Goal: Navigation & Orientation: Find specific page/section

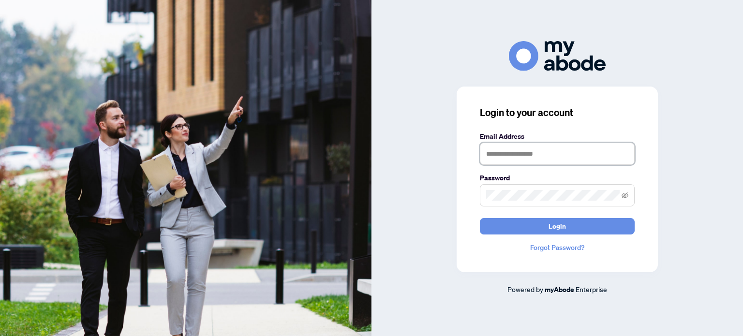
click at [503, 159] on input "text" at bounding box center [557, 154] width 155 height 22
click at [491, 153] on input "text" at bounding box center [557, 154] width 155 height 22
type input "**********"
click at [624, 195] on icon "eye-invisible" at bounding box center [625, 195] width 7 height 6
click at [626, 193] on icon "eye" at bounding box center [625, 195] width 7 height 7
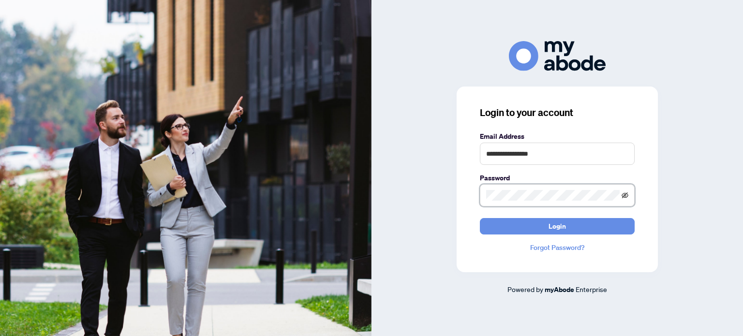
click at [626, 194] on icon "eye-invisible" at bounding box center [625, 195] width 7 height 7
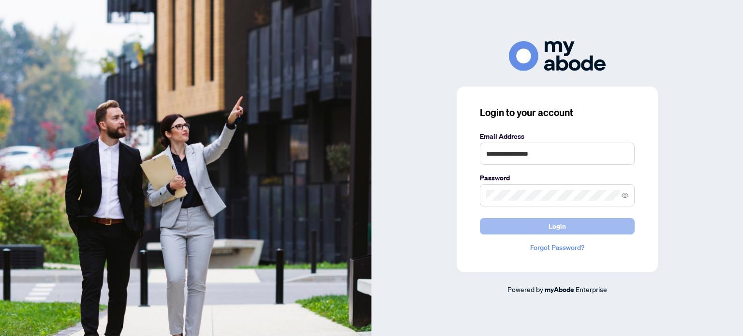
click at [566, 226] on button "Login" at bounding box center [557, 226] width 155 height 16
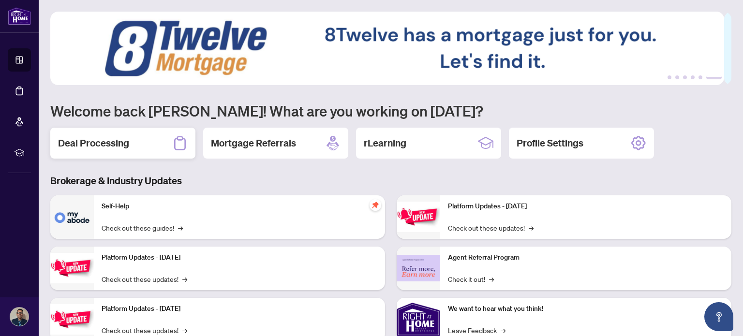
click at [125, 142] on h2 "Deal Processing" at bounding box center [93, 143] width 71 height 14
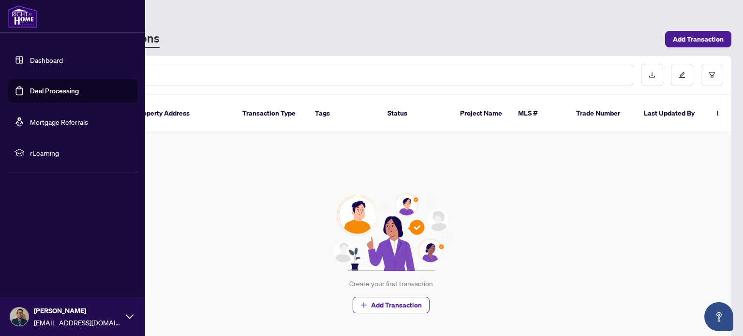
click at [45, 60] on link "Dashboard" at bounding box center [46, 60] width 33 height 9
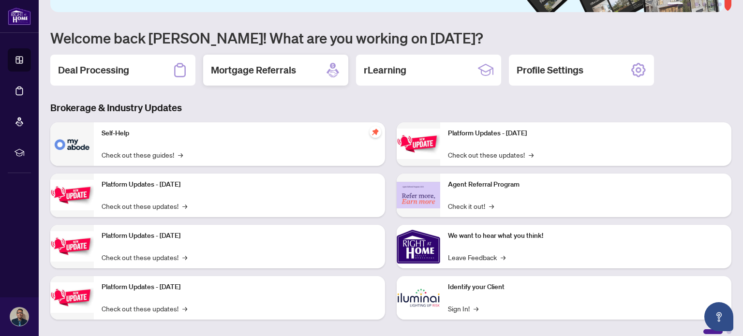
scroll to position [81, 0]
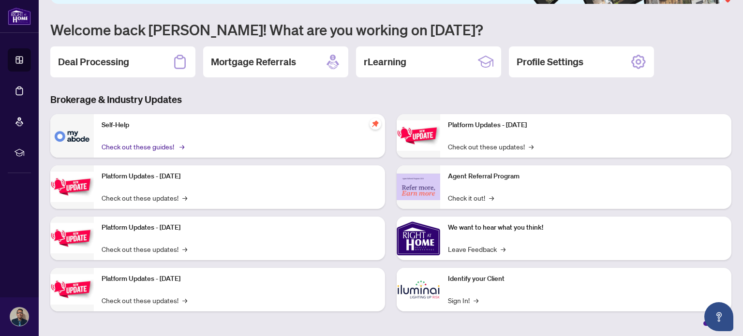
click at [137, 144] on link "Check out these guides! →" at bounding box center [142, 146] width 81 height 11
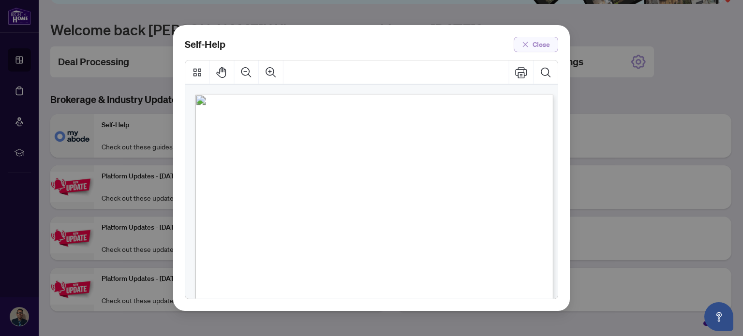
click at [544, 42] on span "Close" at bounding box center [541, 44] width 17 height 15
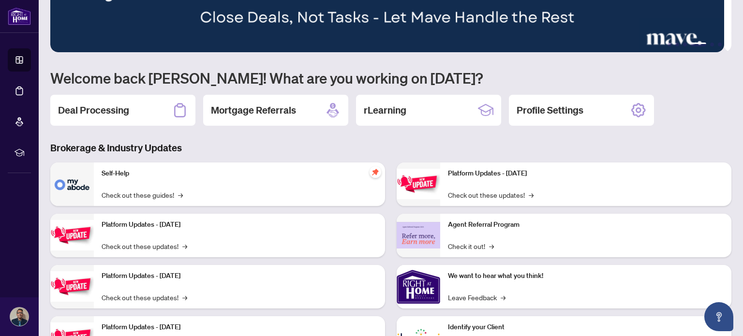
scroll to position [0, 0]
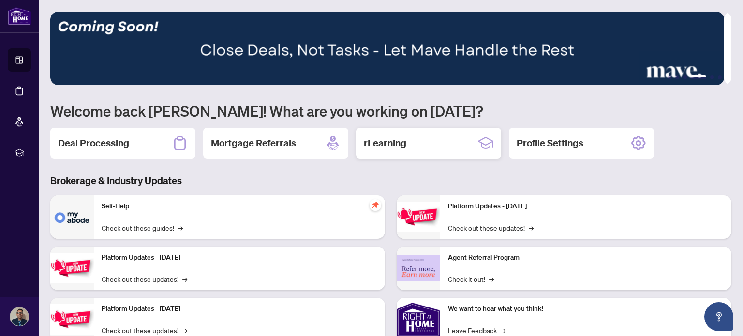
click at [425, 144] on div "rLearning" at bounding box center [428, 143] width 145 height 31
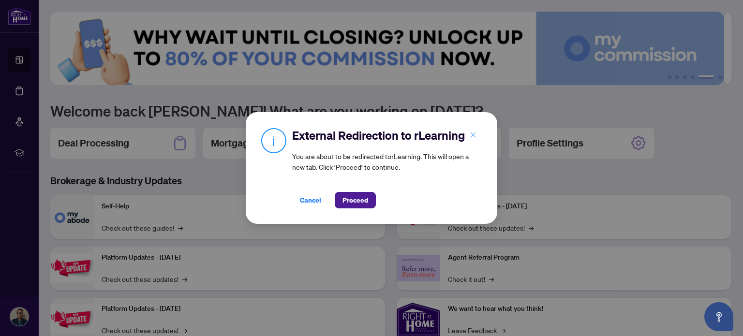
click at [471, 134] on icon "close" at bounding box center [473, 135] width 7 height 7
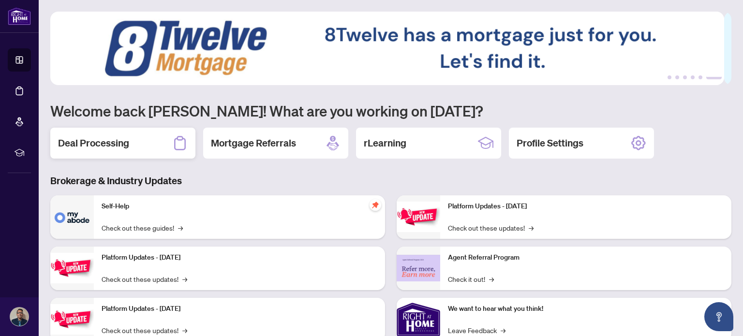
click at [112, 147] on h2 "Deal Processing" at bounding box center [93, 143] width 71 height 14
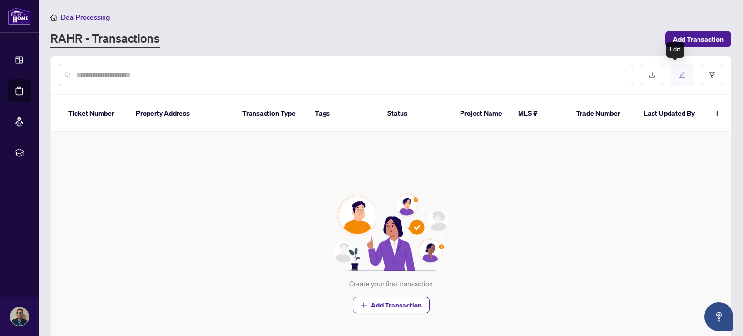
click at [679, 76] on icon "edit" at bounding box center [682, 75] width 7 height 7
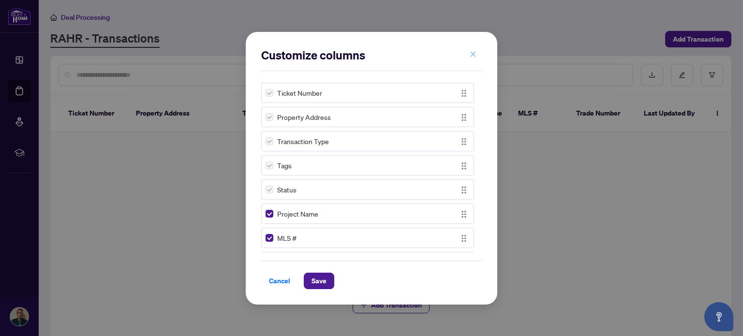
click at [476, 55] on icon "close" at bounding box center [473, 54] width 7 height 7
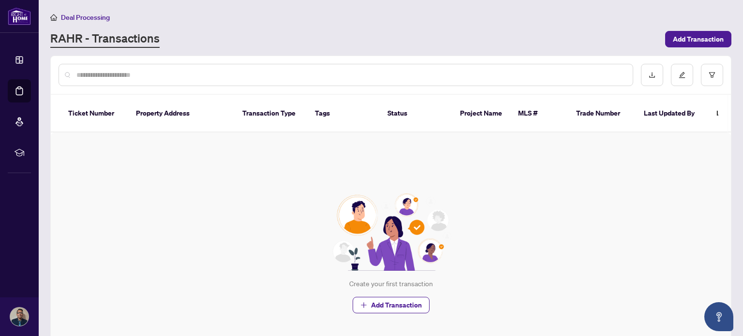
click at [147, 109] on th "Property Address" at bounding box center [181, 114] width 106 height 38
click at [101, 75] on input "text" at bounding box center [350, 75] width 549 height 11
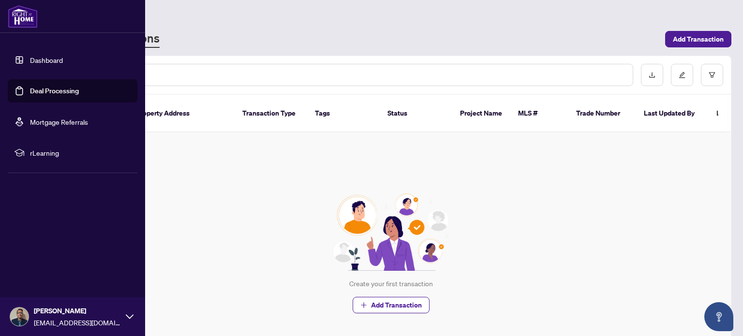
click at [22, 316] on img at bounding box center [19, 317] width 18 height 18
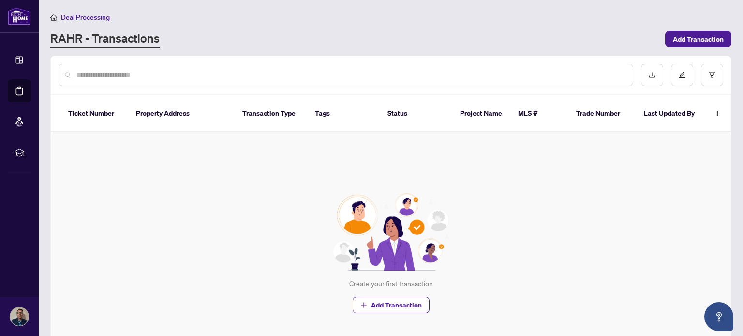
click at [260, 255] on div "Create your first transaction Add Transaction" at bounding box center [391, 254] width 680 height 242
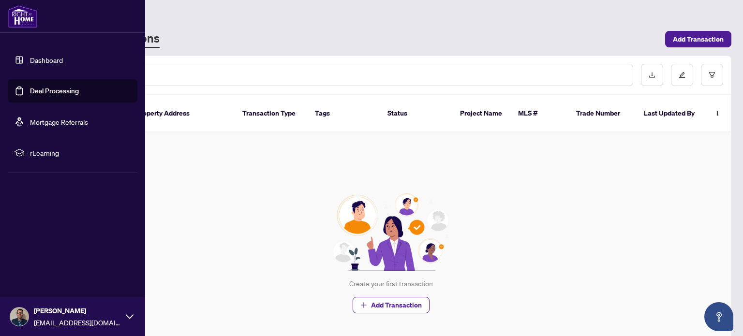
click at [36, 60] on link "Dashboard" at bounding box center [46, 60] width 33 height 9
